Goal: Task Accomplishment & Management: Use online tool/utility

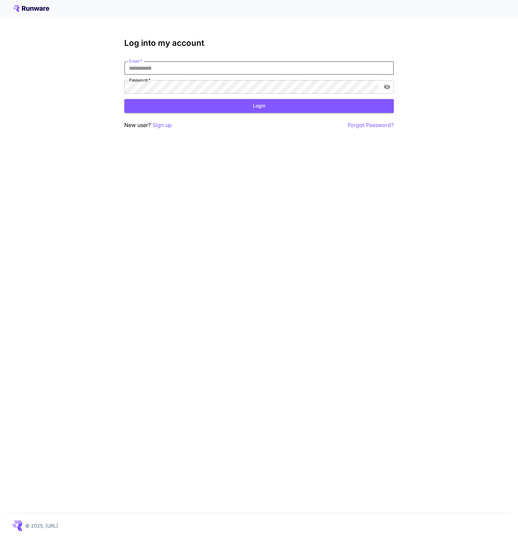
click at [181, 71] on input "Email   *" at bounding box center [259, 67] width 270 height 13
type input "**********"
click at [186, 105] on button "Login" at bounding box center [259, 106] width 270 height 14
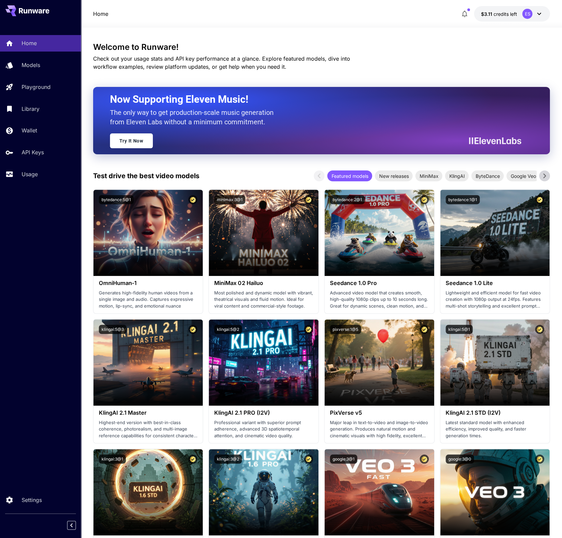
click at [501, 20] on button "$3.11 credits left ES" at bounding box center [512, 14] width 76 height 16
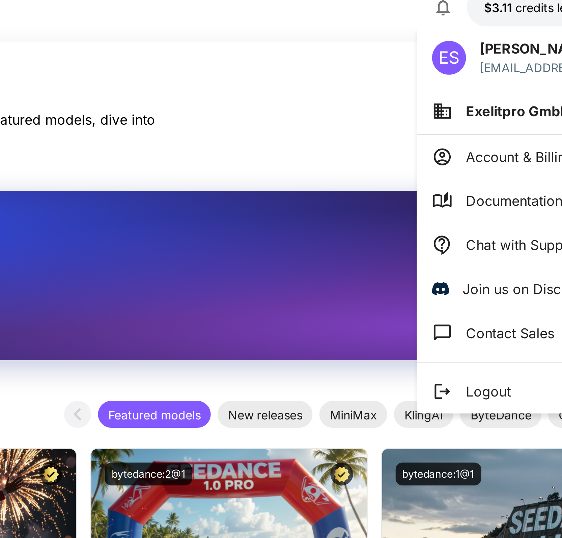
click at [466, 20] on div at bounding box center [281, 269] width 562 height 538
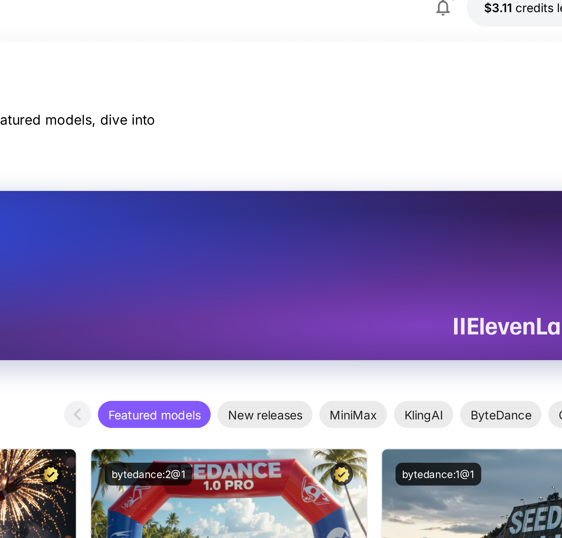
click at [465, 18] on button "button" at bounding box center [463, 13] width 13 height 13
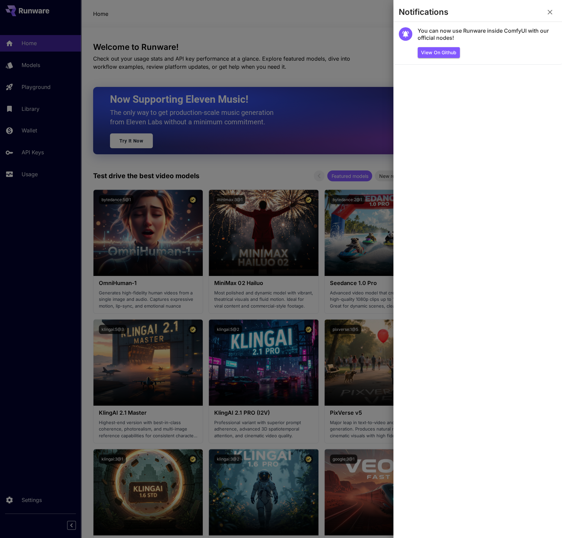
click at [122, 111] on div at bounding box center [281, 269] width 562 height 538
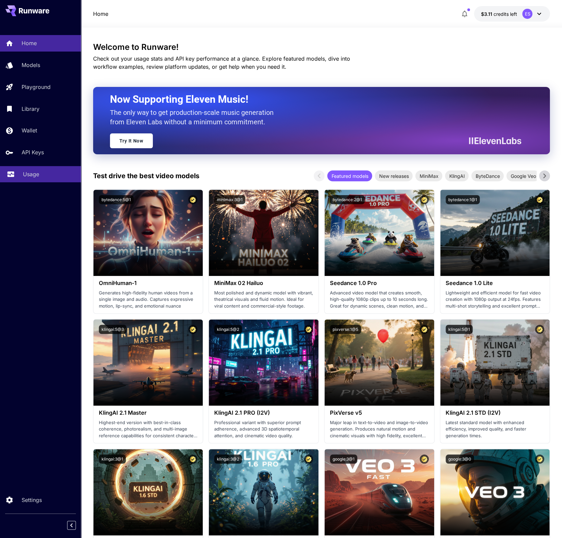
click at [59, 173] on div "Usage" at bounding box center [49, 174] width 53 height 8
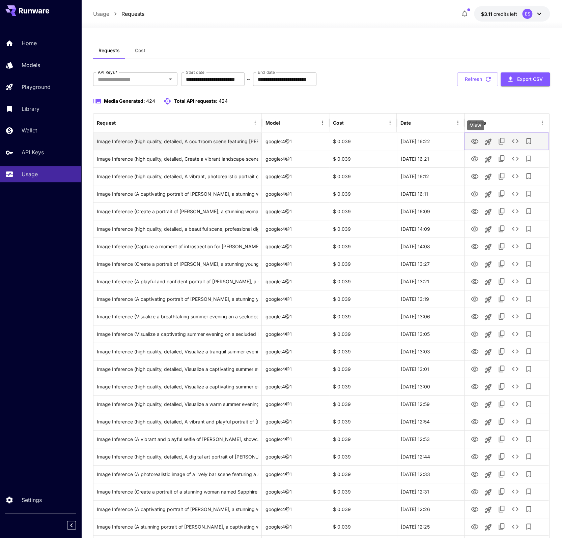
click at [477, 140] on icon "View" at bounding box center [474, 142] width 8 height 8
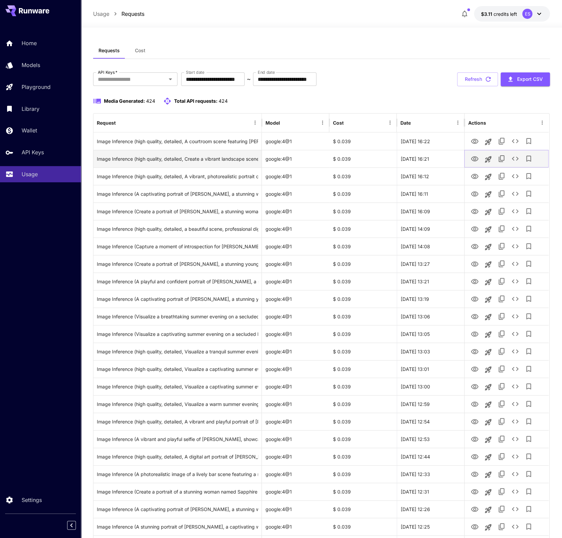
click at [475, 163] on icon "View" at bounding box center [474, 159] width 8 height 8
click at [493, 19] on button "$3.11 credits left ES" at bounding box center [512, 14] width 76 height 16
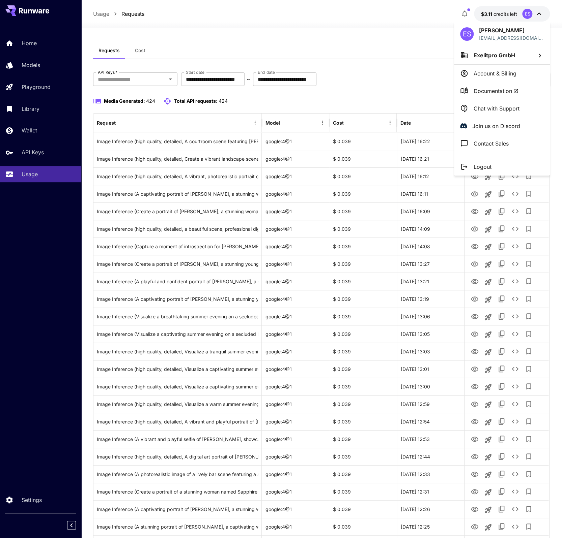
click at [466, 13] on div at bounding box center [281, 269] width 562 height 538
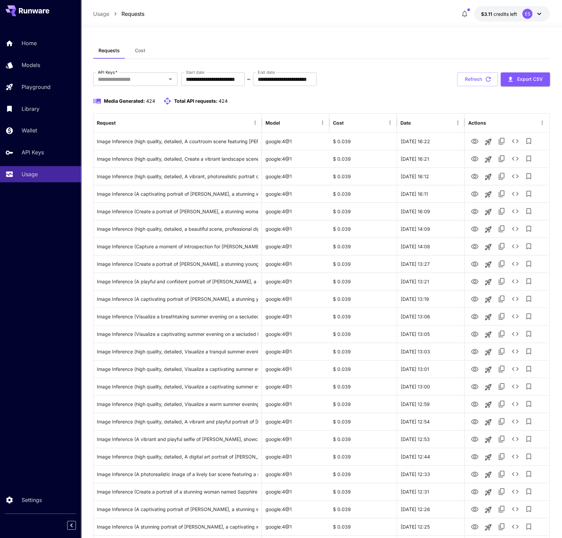
click at [466, 13] on icon "button" at bounding box center [463, 14] width 5 height 7
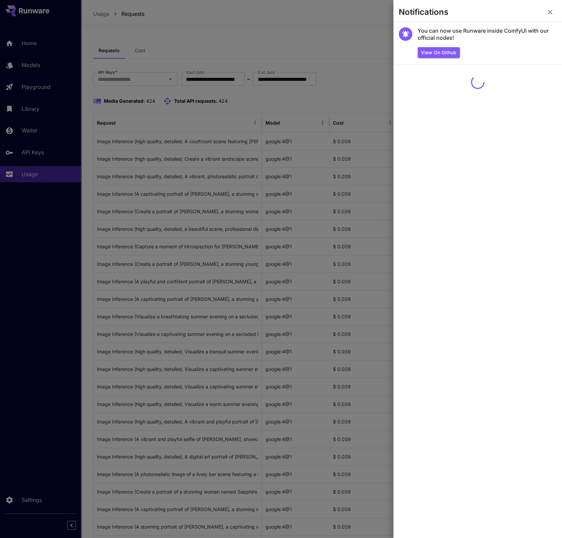
click at [313, 51] on div at bounding box center [281, 269] width 562 height 538
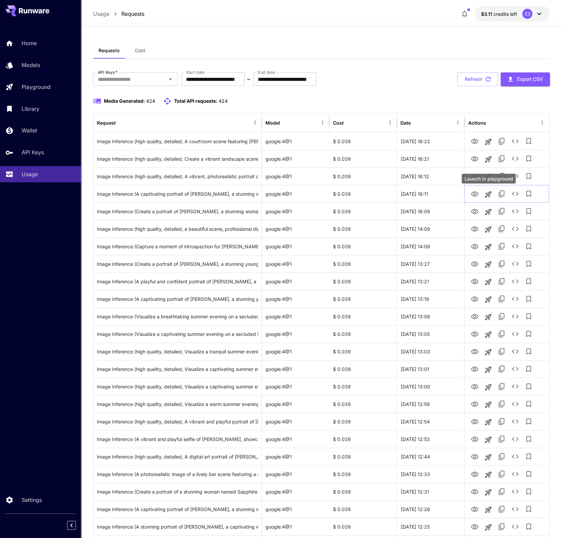
click at [475, 178] on div "Launch in playground" at bounding box center [488, 179] width 54 height 10
click at [471, 178] on icon "View" at bounding box center [474, 177] width 8 height 8
click at [478, 212] on icon "View" at bounding box center [474, 211] width 7 height 5
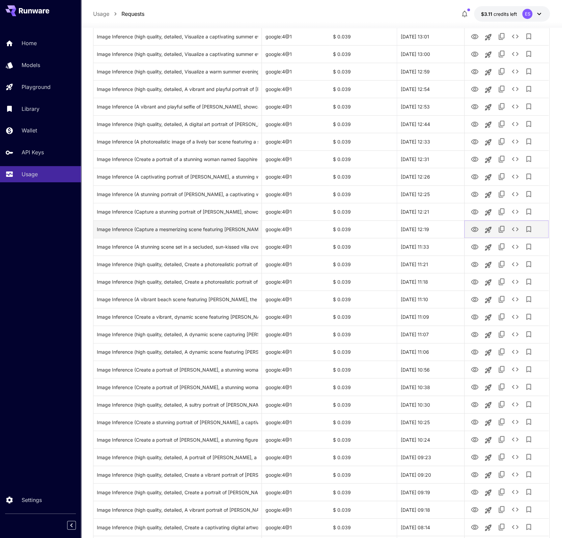
click at [475, 229] on icon "View" at bounding box center [474, 229] width 7 height 5
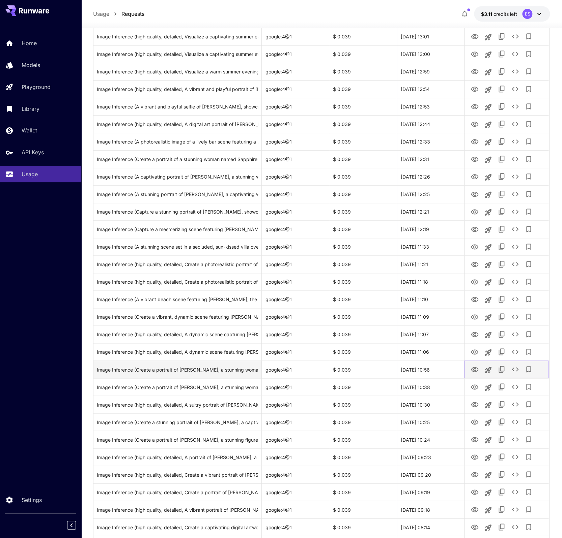
click at [478, 373] on icon "View" at bounding box center [474, 370] width 8 height 8
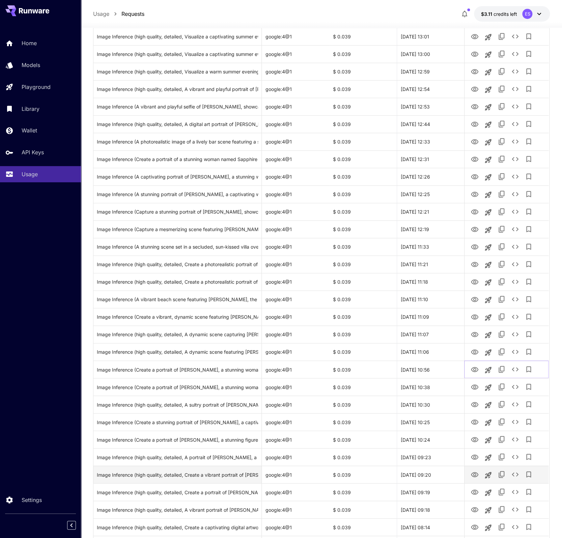
scroll to position [510, 0]
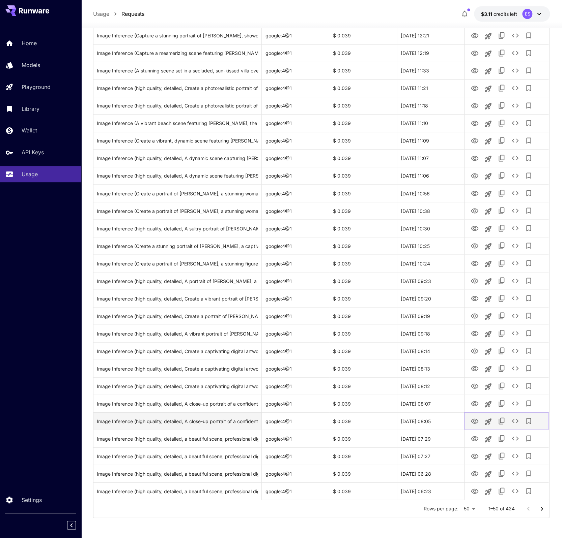
click at [477, 423] on icon "View" at bounding box center [474, 421] width 7 height 5
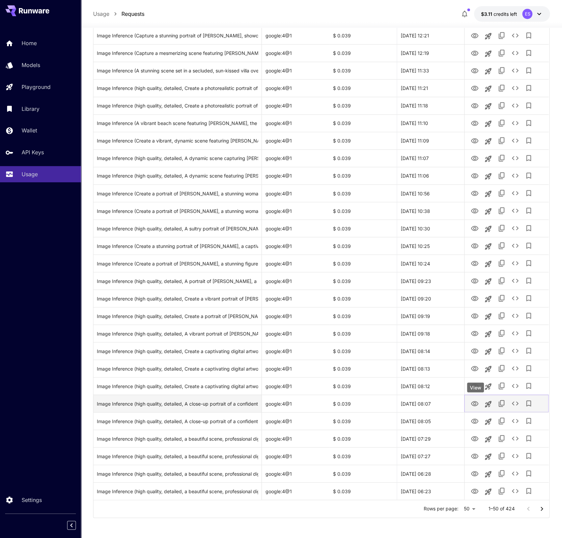
click at [474, 402] on icon "View" at bounding box center [474, 404] width 8 height 8
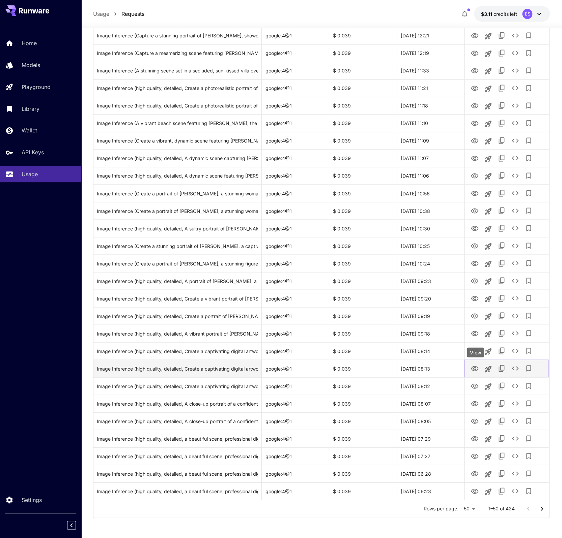
click at [477, 371] on icon "View" at bounding box center [474, 369] width 8 height 8
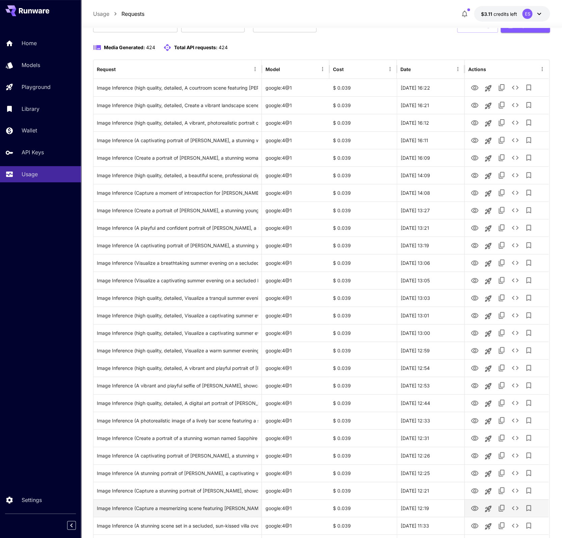
scroll to position [0, 0]
